Goal: Obtain resource: Obtain resource

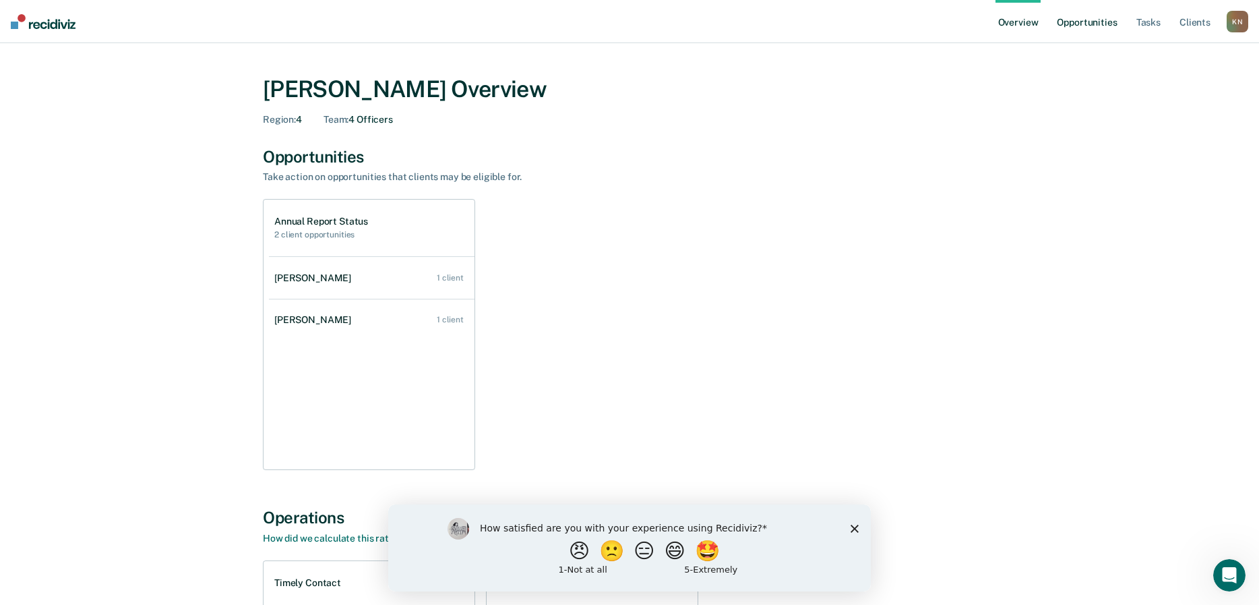
click at [1097, 22] on link "Opportunities" at bounding box center [1086, 21] width 65 height 43
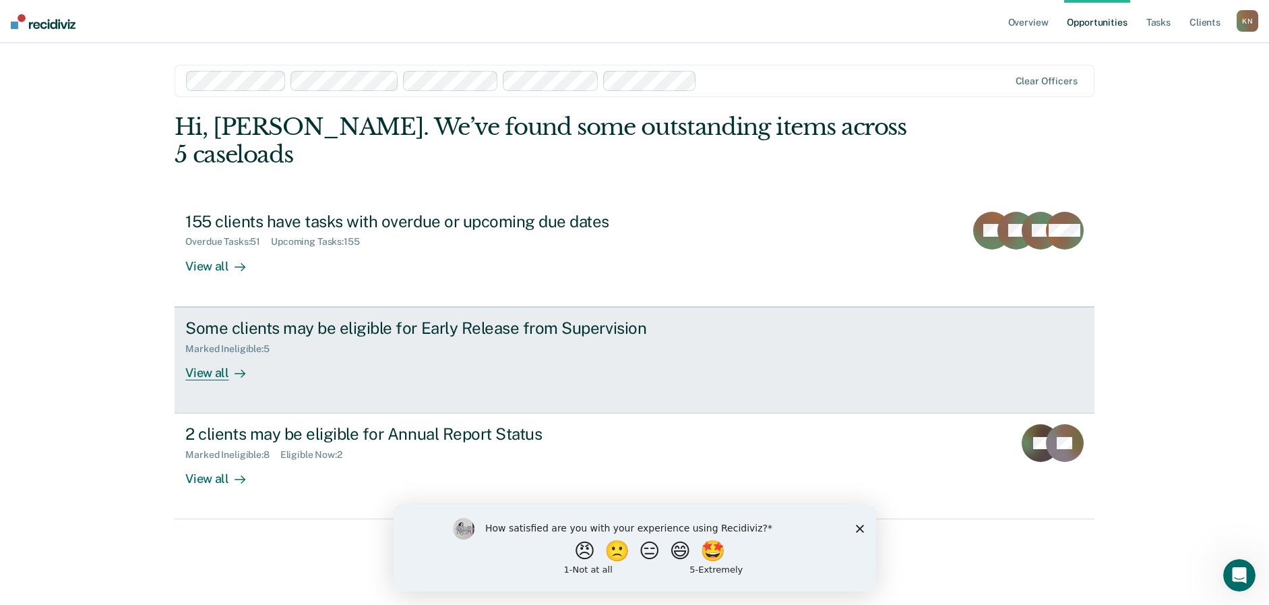
click at [203, 371] on div "View all" at bounding box center [222, 367] width 75 height 26
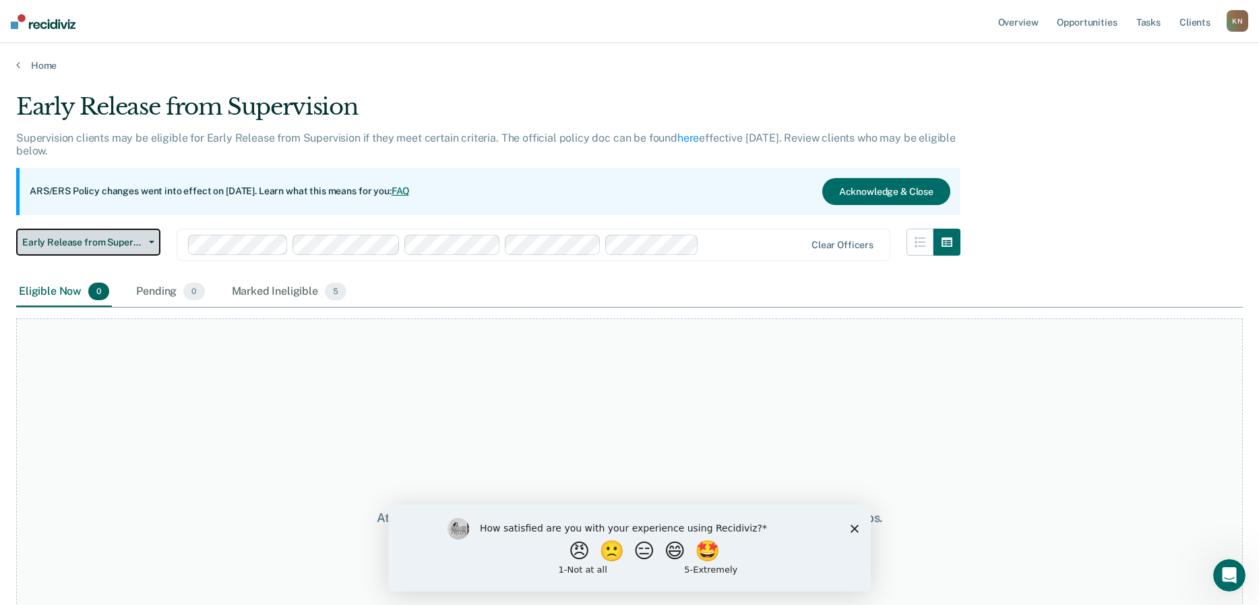
click at [150, 243] on icon "button" at bounding box center [151, 242] width 5 height 3
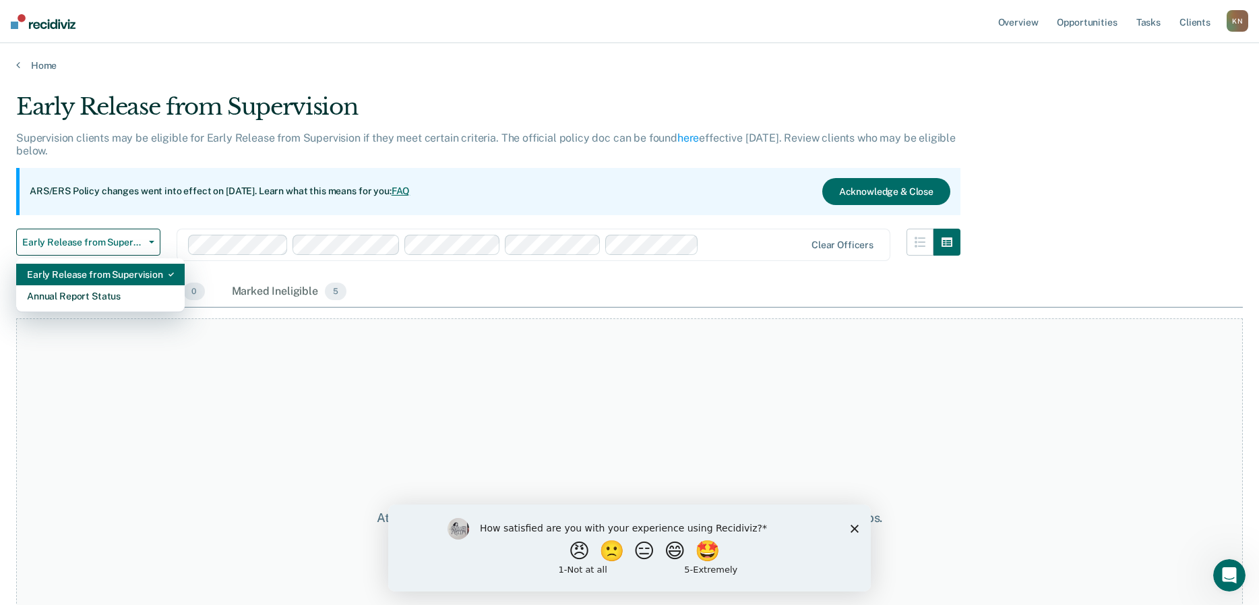
click at [133, 269] on div "Early Release from Supervision" at bounding box center [100, 275] width 147 height 22
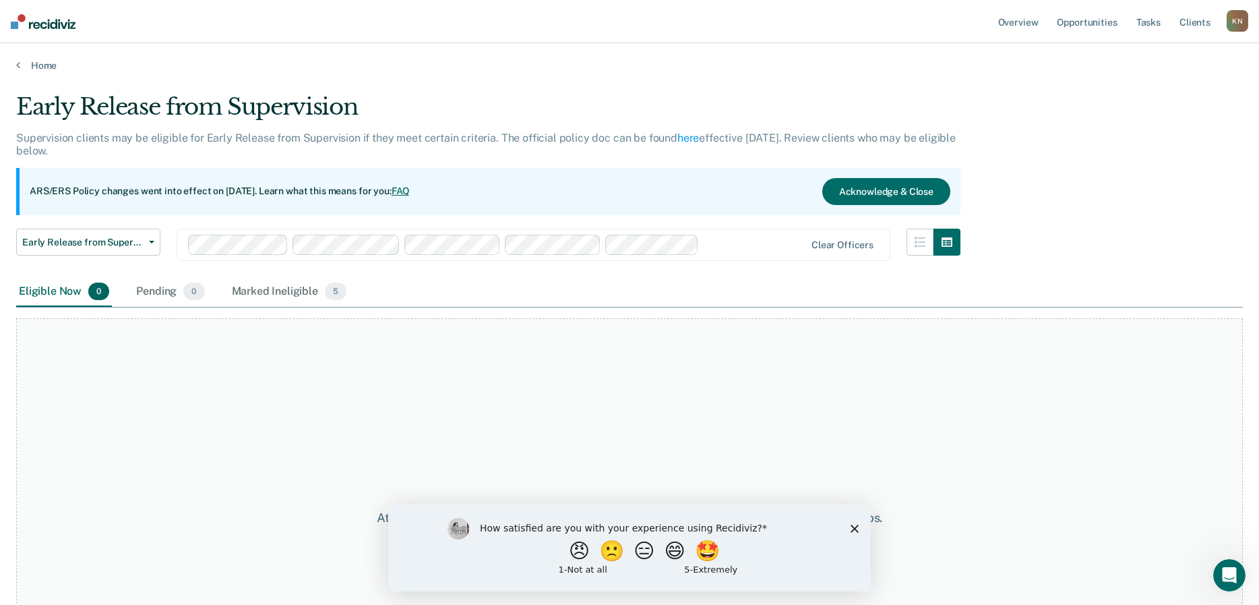
click at [857, 525] on polygon "Close survey" at bounding box center [855, 528] width 8 height 8
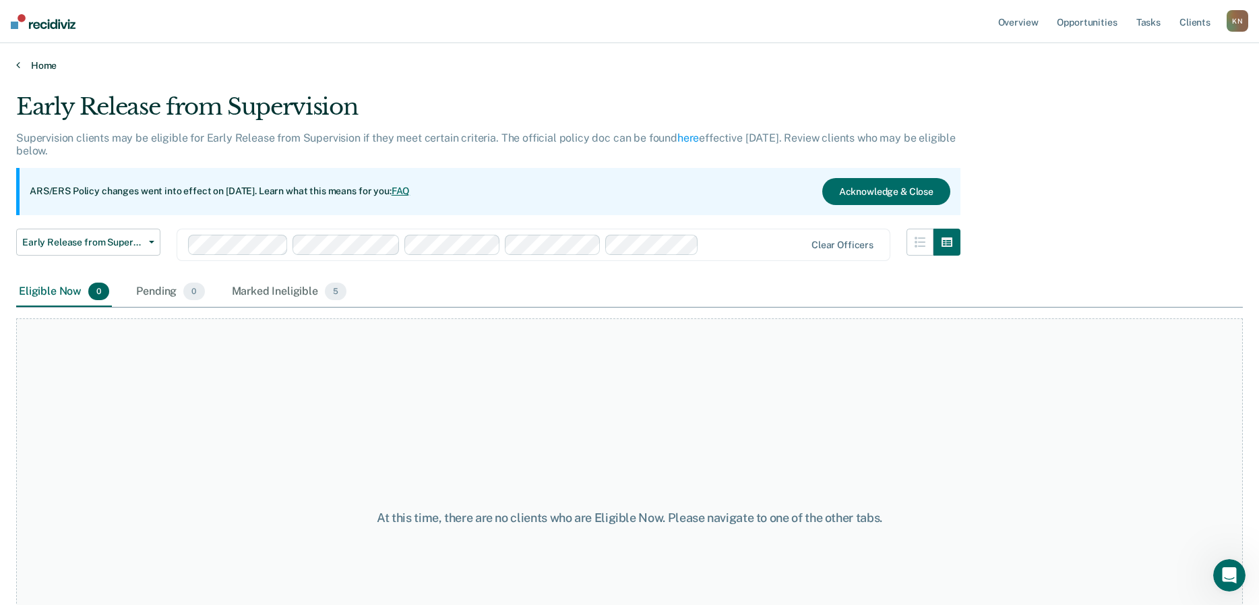
click at [17, 69] on icon at bounding box center [18, 64] width 4 height 11
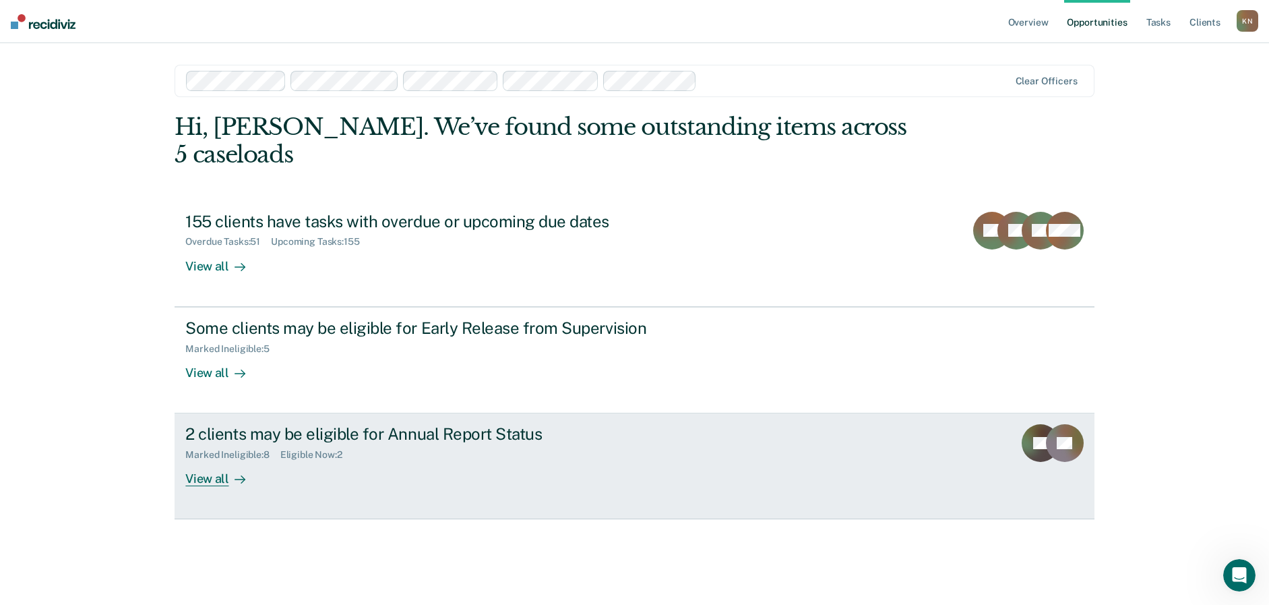
click at [197, 477] on div "View all" at bounding box center [222, 473] width 75 height 26
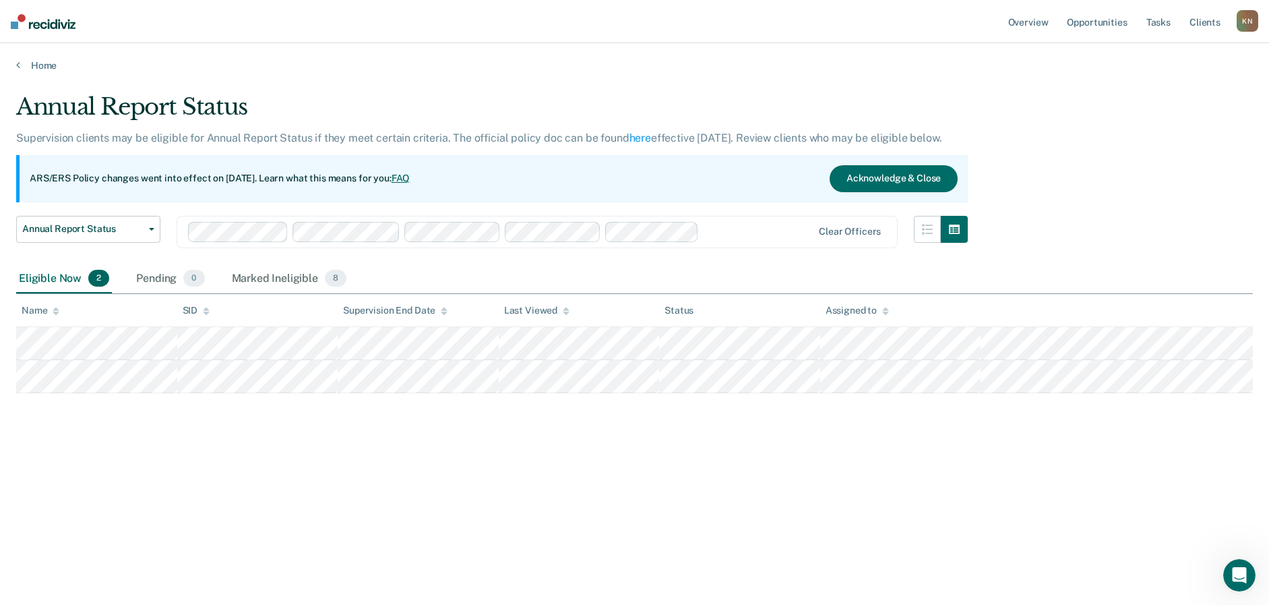
click at [28, 71] on main "Annual Report Status Supervision clients may be eligible for Annual Report Stat…" at bounding box center [634, 335] width 1269 height 529
click at [36, 66] on link "Home" at bounding box center [634, 65] width 1237 height 12
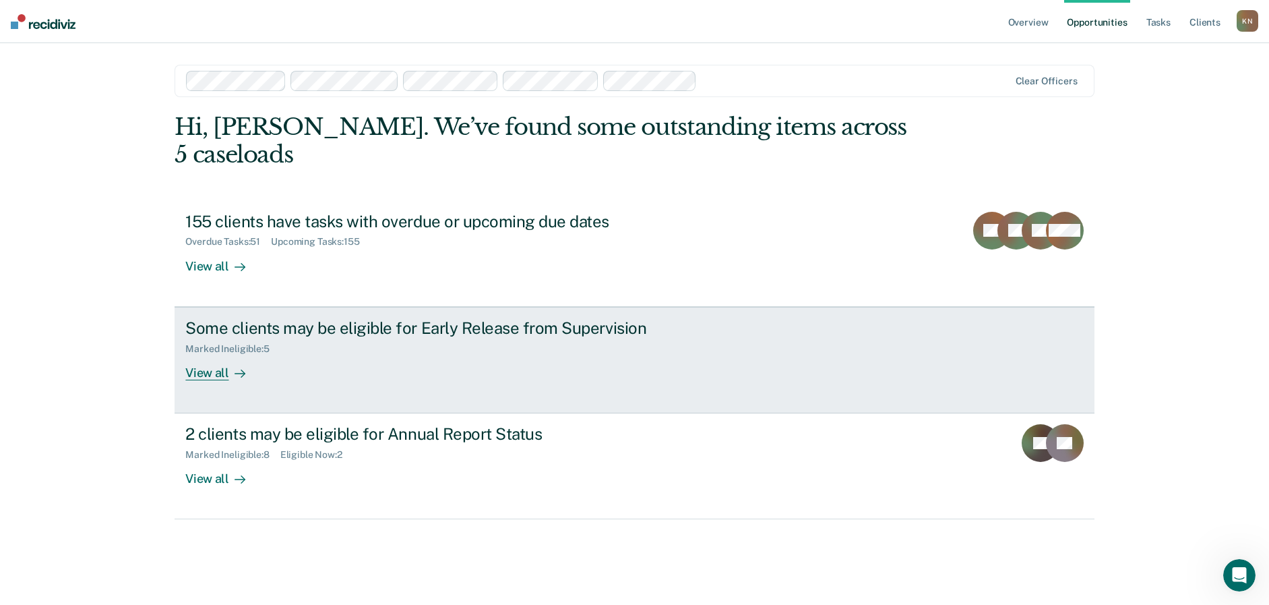
click at [254, 346] on div "Marked Ineligible : 5" at bounding box center [232, 348] width 94 height 11
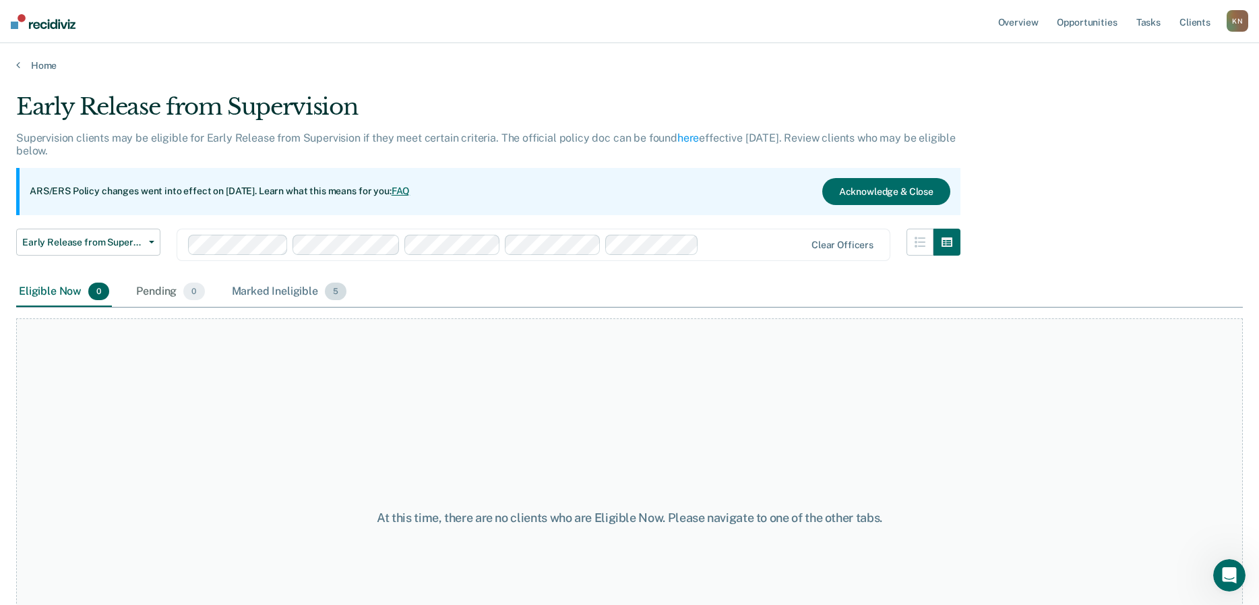
click at [289, 290] on div "Marked Ineligible 5" at bounding box center [289, 292] width 121 height 30
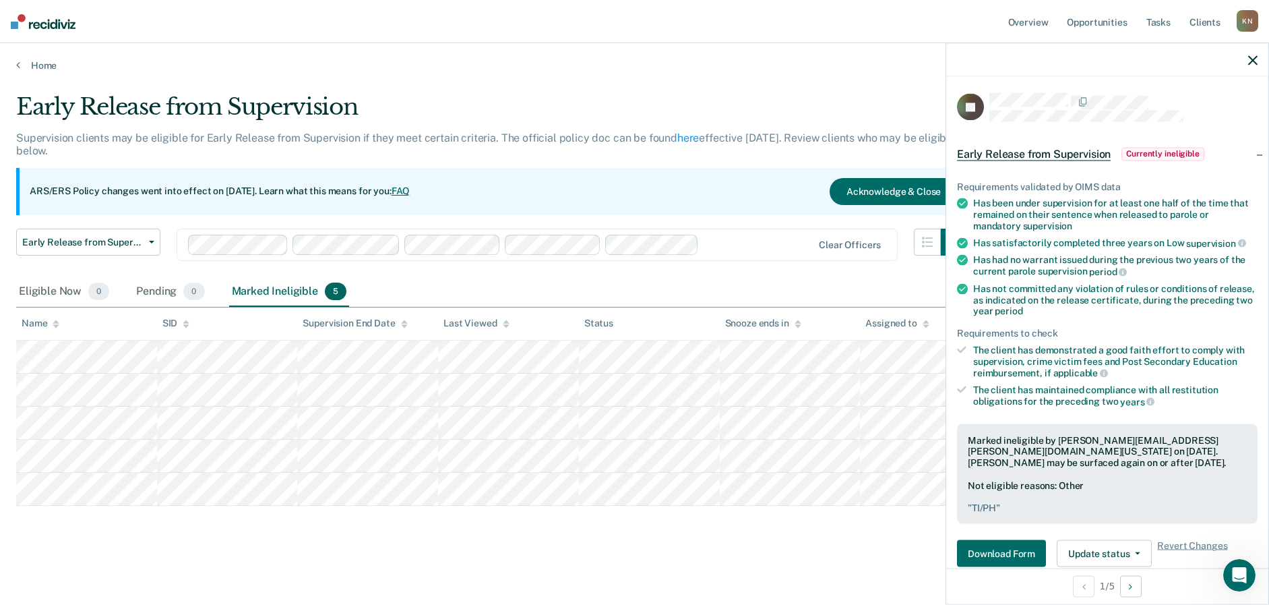
click at [853, 546] on div "Early Release from Supervision Supervision clients may be eligible for Early Re…" at bounding box center [634, 320] width 1237 height 454
click at [1248, 60] on icon "button" at bounding box center [1252, 59] width 9 height 9
click at [1256, 53] on div at bounding box center [1107, 60] width 322 height 34
click at [1256, 56] on icon "button" at bounding box center [1252, 59] width 9 height 9
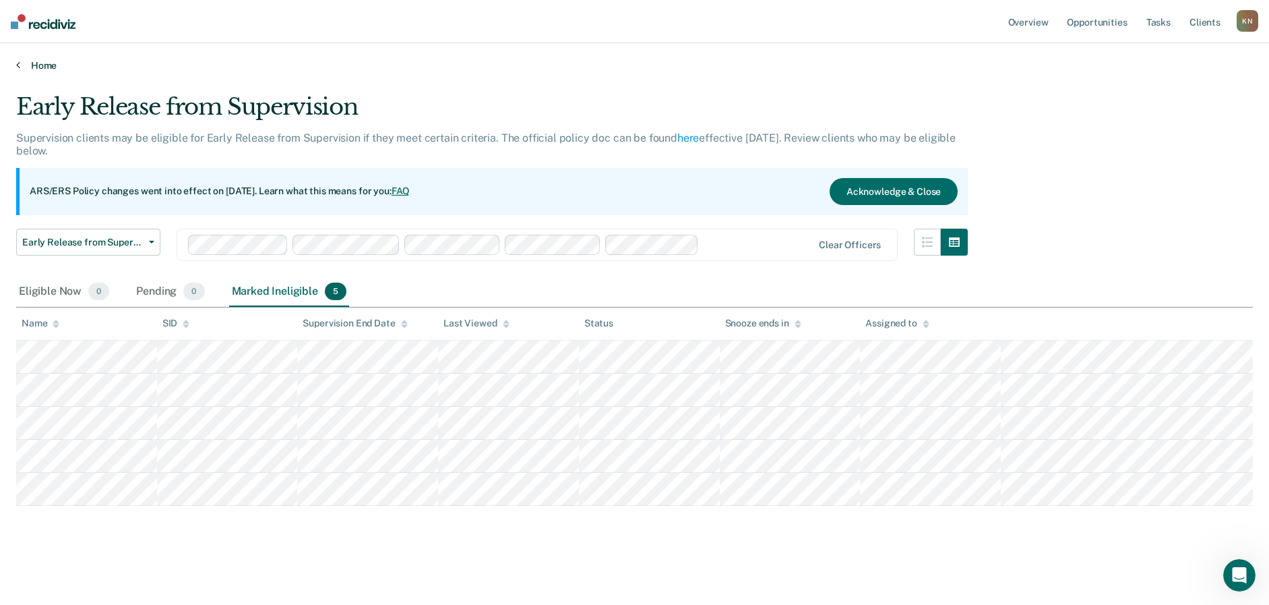
click at [19, 63] on icon at bounding box center [18, 64] width 4 height 11
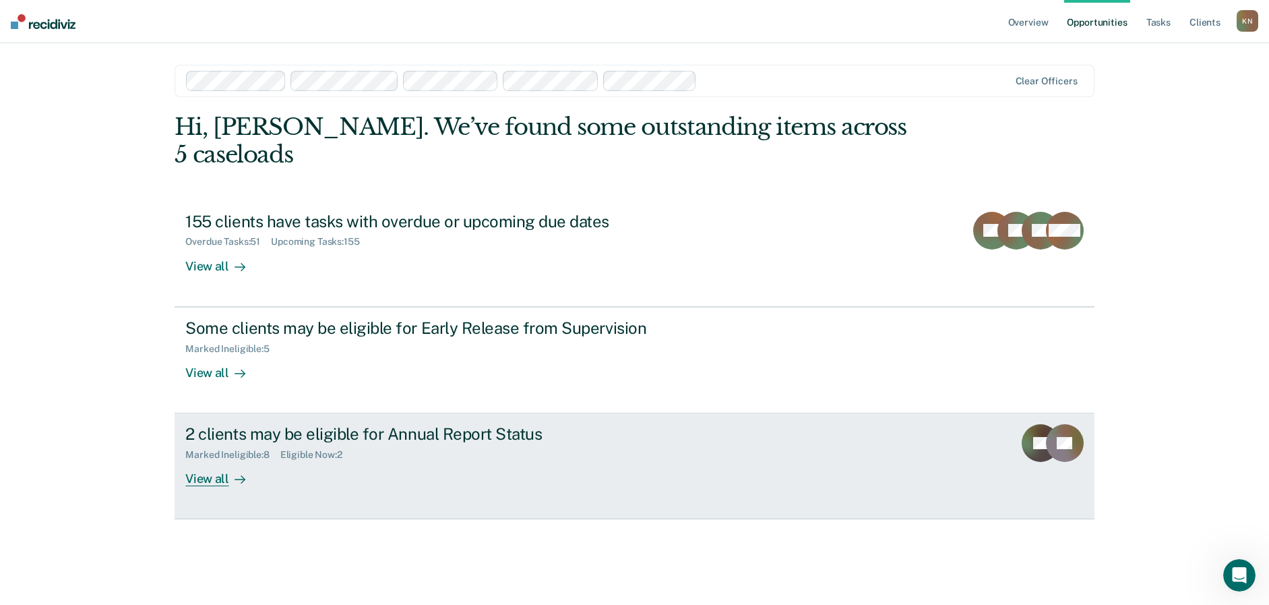
click at [200, 482] on div "View all" at bounding box center [222, 473] width 75 height 26
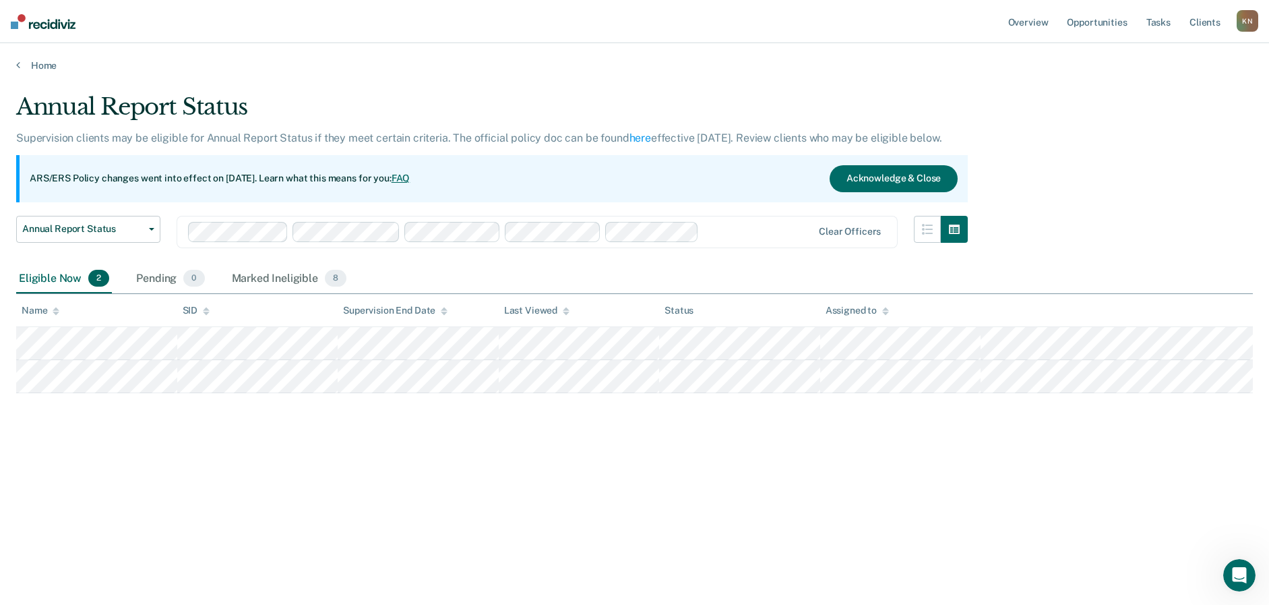
click at [776, 468] on div "Annual Report Status Supervision clients may be eligible for Annual Report Stat…" at bounding box center [634, 298] width 1237 height 410
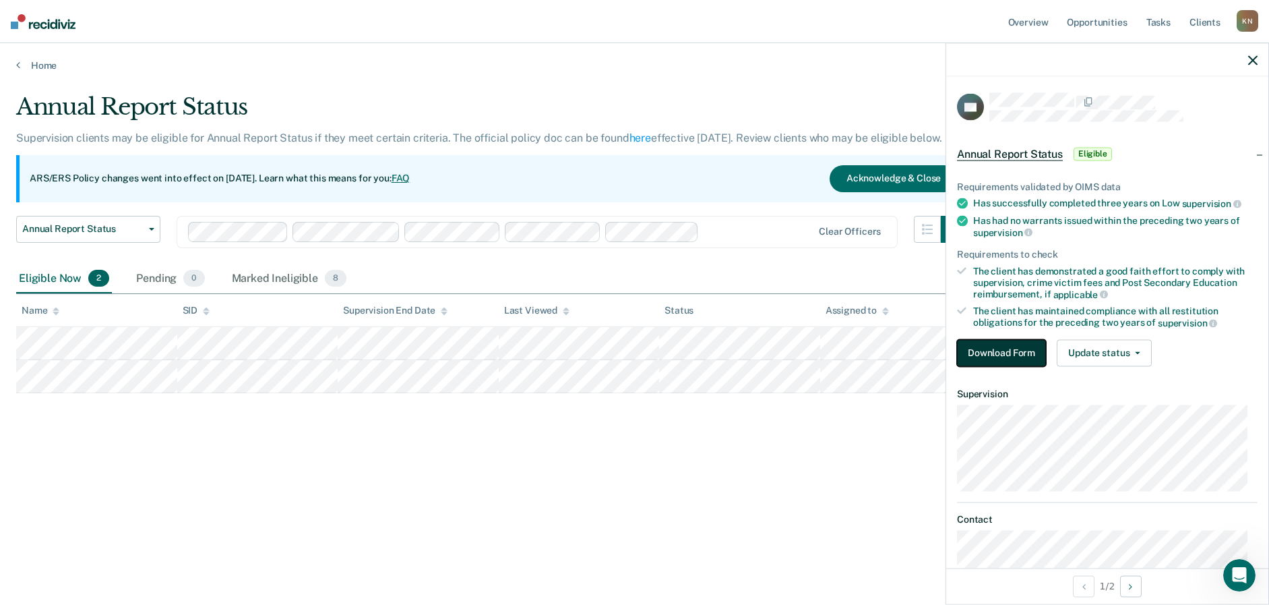
click at [1009, 354] on button "Download Form" at bounding box center [1001, 352] width 89 height 27
